Goal: Transaction & Acquisition: Purchase product/service

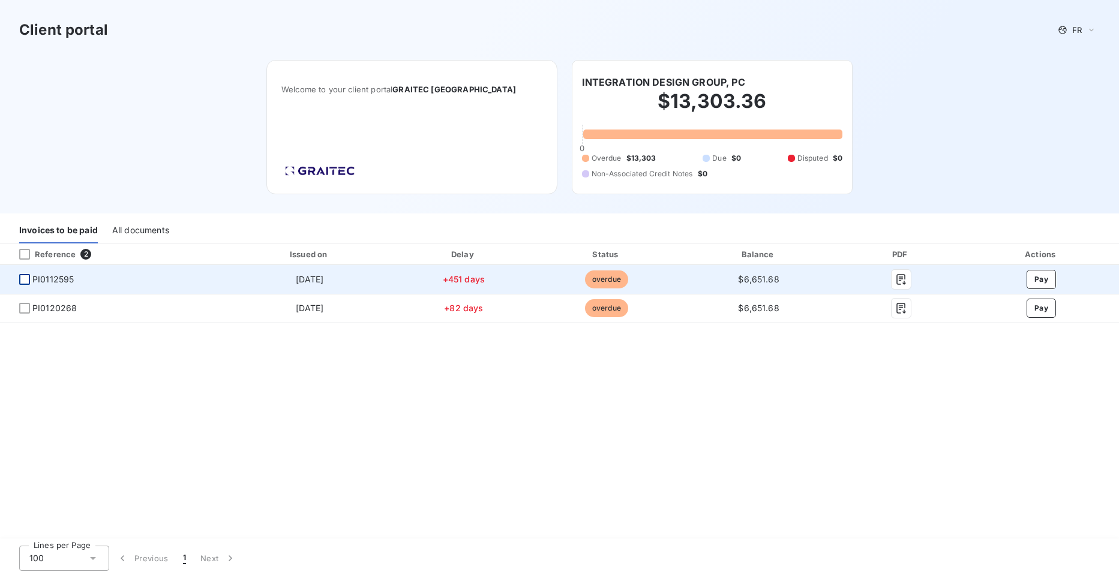
click at [22, 281] on div at bounding box center [24, 279] width 11 height 11
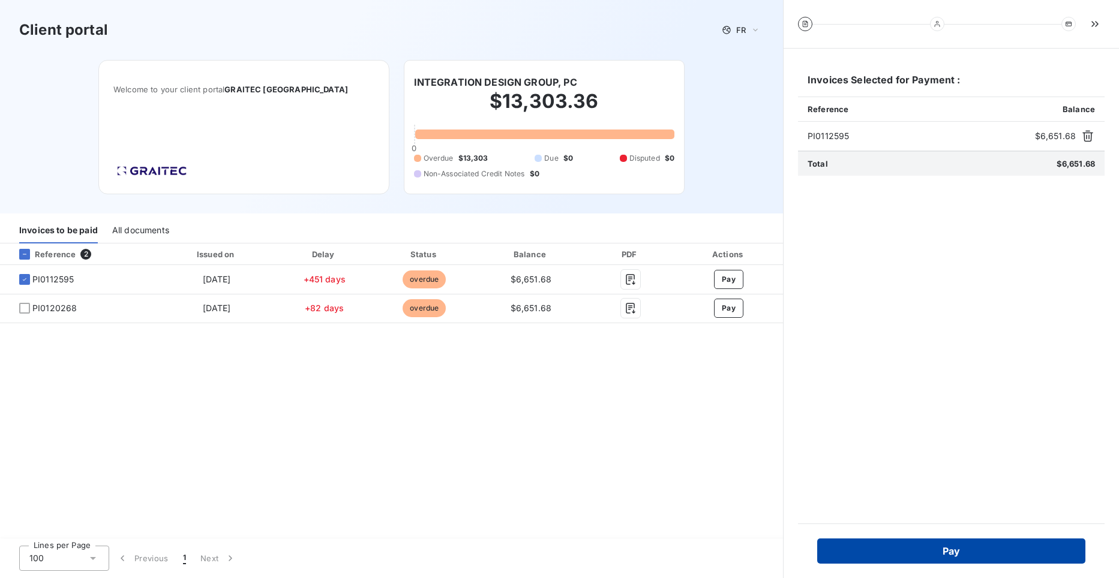
click at [947, 557] on button "Pay" at bounding box center [951, 551] width 268 height 25
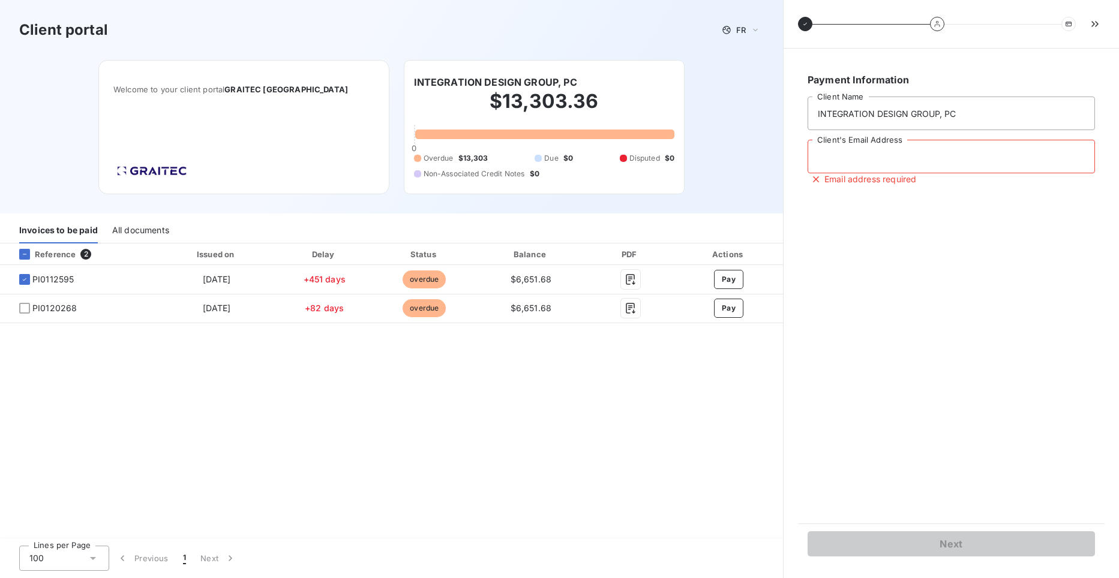
click at [849, 161] on input "Client's Email Address" at bounding box center [950, 157] width 287 height 34
type input "[PERSON_NAME][EMAIL_ADDRESS][PERSON_NAME][DOMAIN_NAME]"
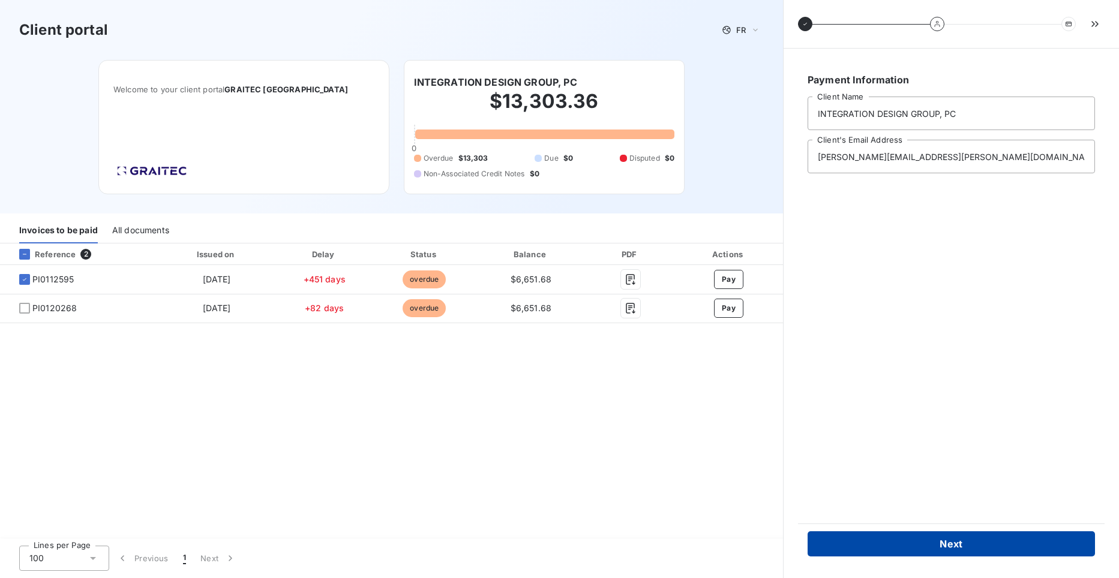
click at [927, 544] on button "Next" at bounding box center [950, 544] width 287 height 25
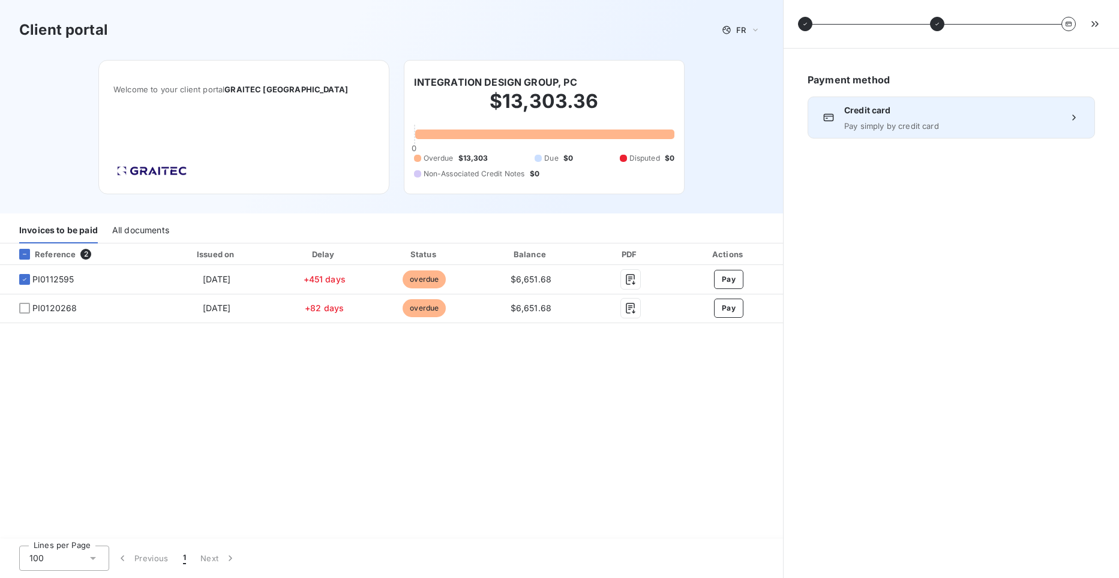
click at [861, 117] on div "Credit card Pay simply by credit card" at bounding box center [951, 117] width 214 height 26
